Goal: Task Accomplishment & Management: Use online tool/utility

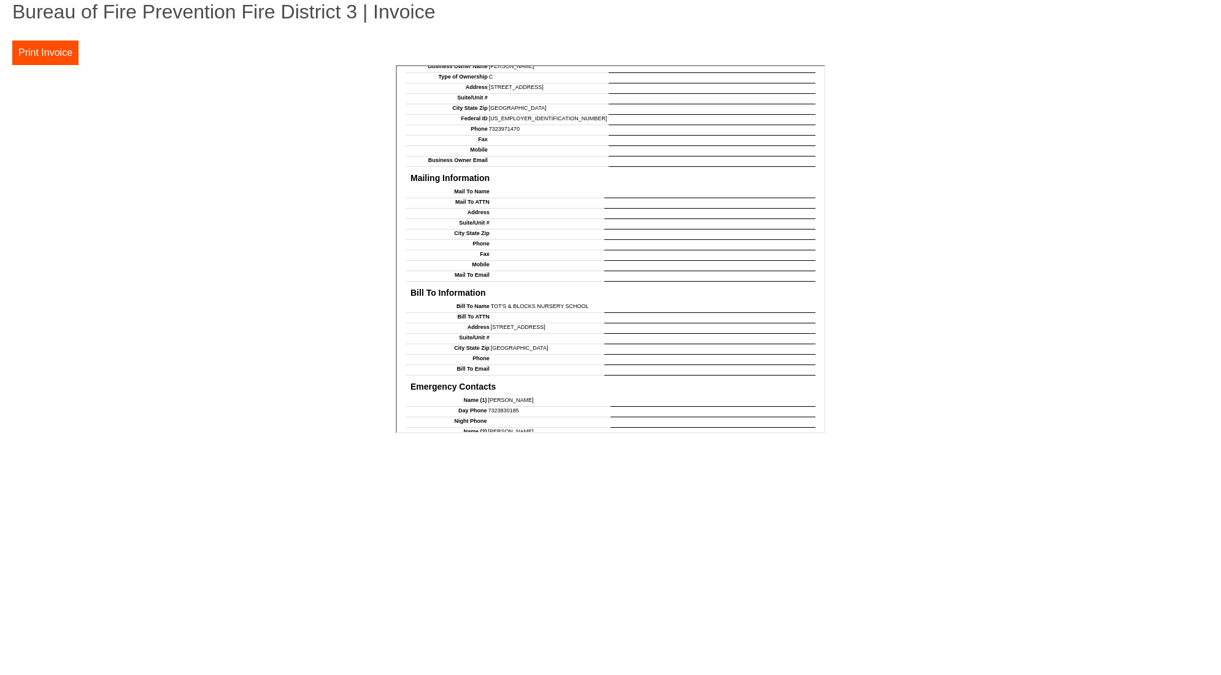
scroll to position [1021, 0]
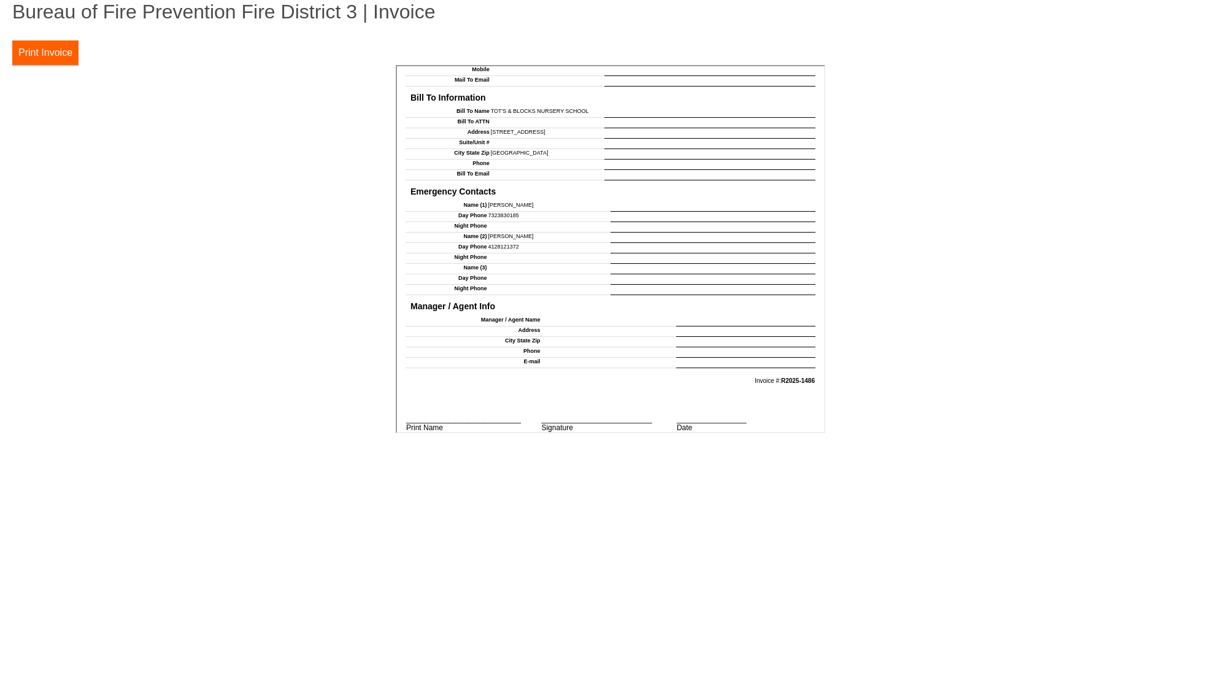
click at [48, 52] on button "Print Invoice" at bounding box center [45, 53] width 66 height 25
